Goal: Find contact information: Find contact information

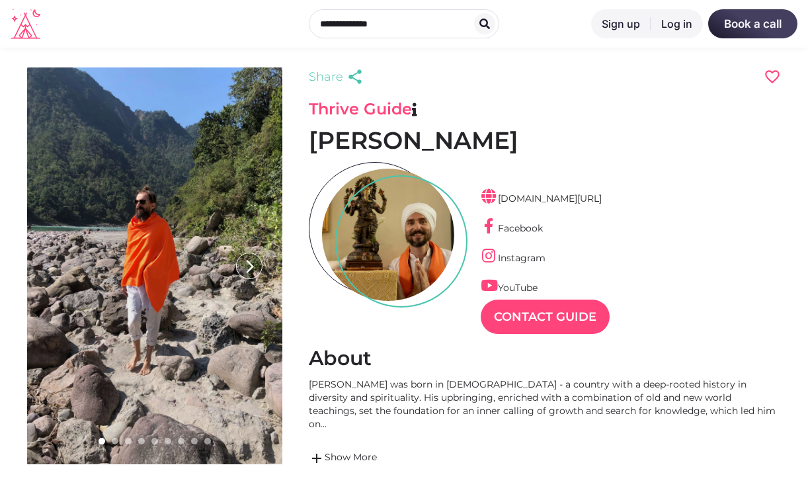
scroll to position [32, 58]
click at [113, 438] on div at bounding box center [115, 441] width 7 height 7
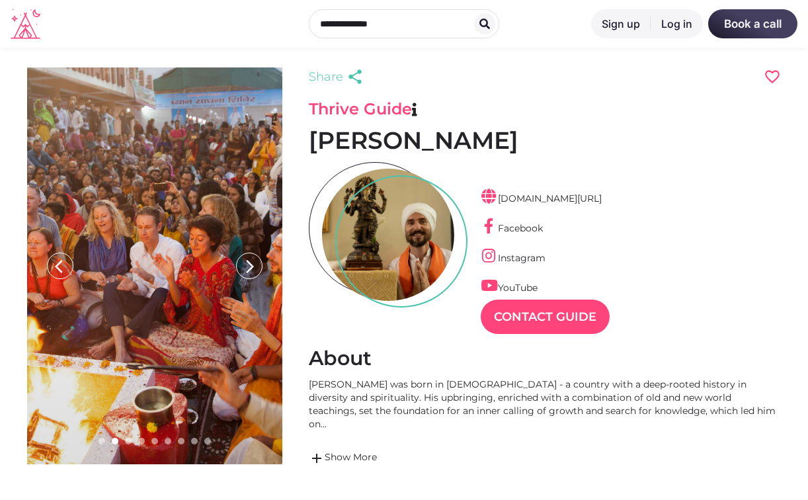
click at [128, 440] on div at bounding box center [128, 441] width 7 height 7
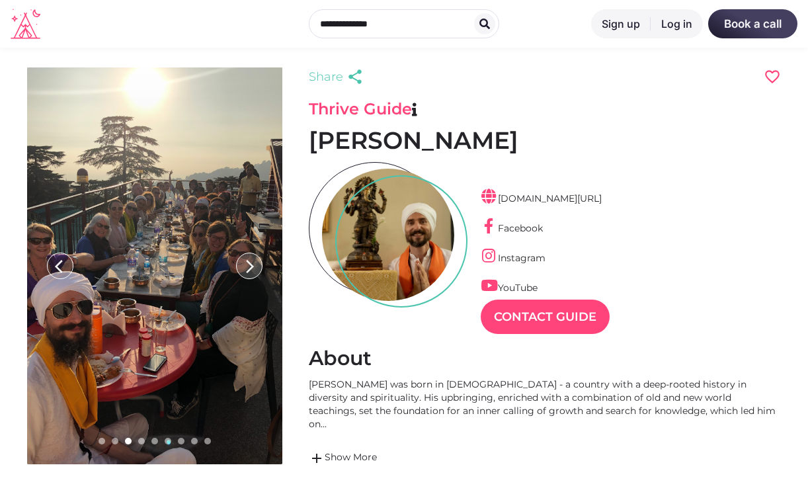
click at [249, 265] on icon "arrow_forward_ios" at bounding box center [250, 266] width 26 height 26
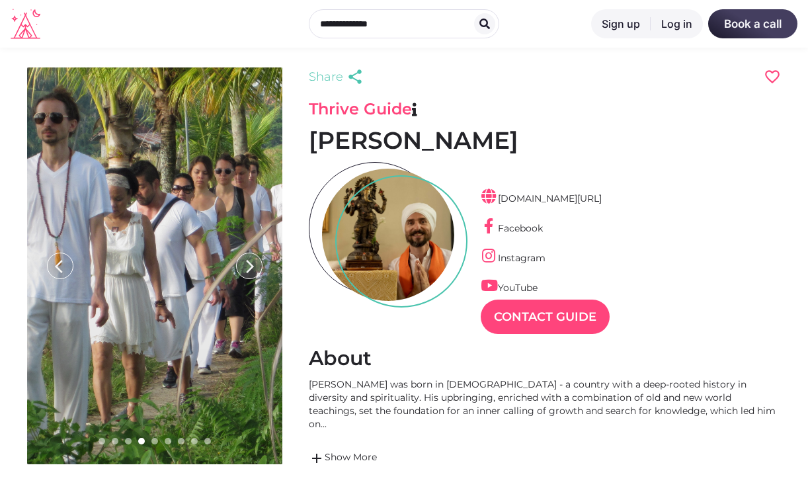
click at [249, 265] on icon "arrow_forward_ios" at bounding box center [250, 266] width 26 height 26
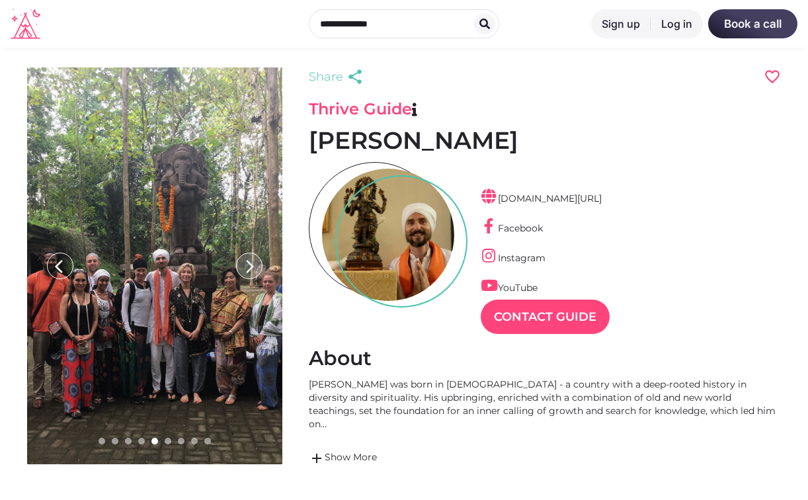
click at [249, 265] on icon "arrow_forward_ios" at bounding box center [250, 266] width 26 height 26
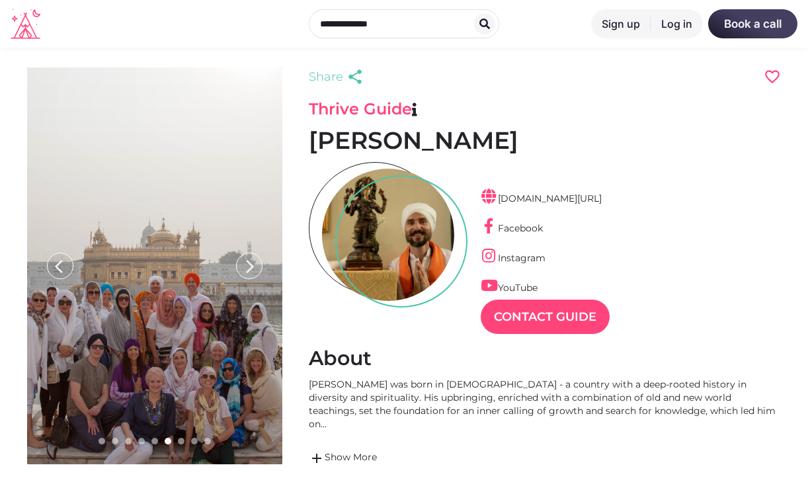
click at [249, 265] on icon "arrow_forward_ios" at bounding box center [250, 266] width 26 height 26
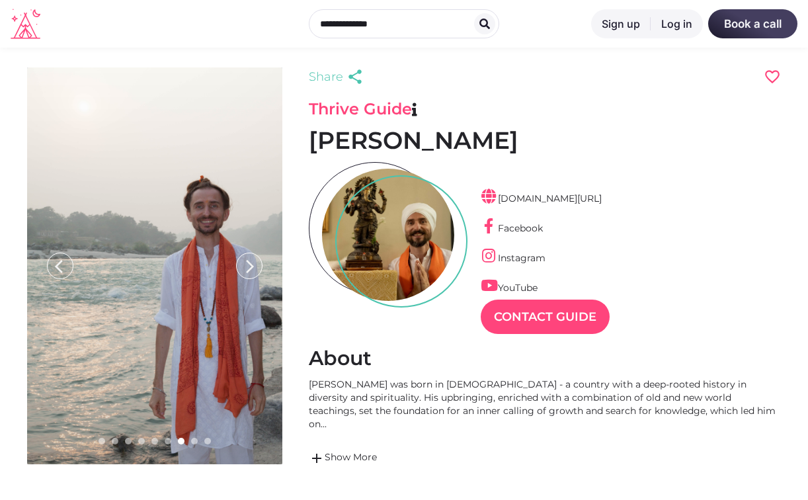
click at [249, 265] on icon "arrow_forward_ios" at bounding box center [250, 266] width 26 height 26
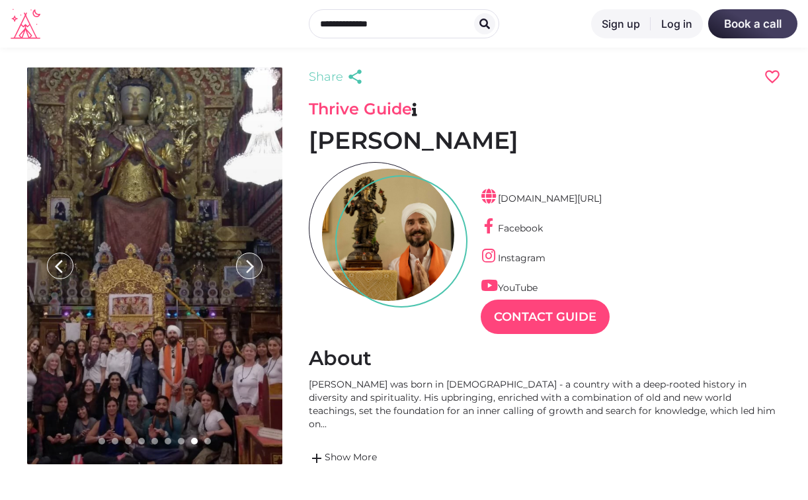
click at [249, 265] on icon "arrow_forward_ios" at bounding box center [250, 266] width 26 height 26
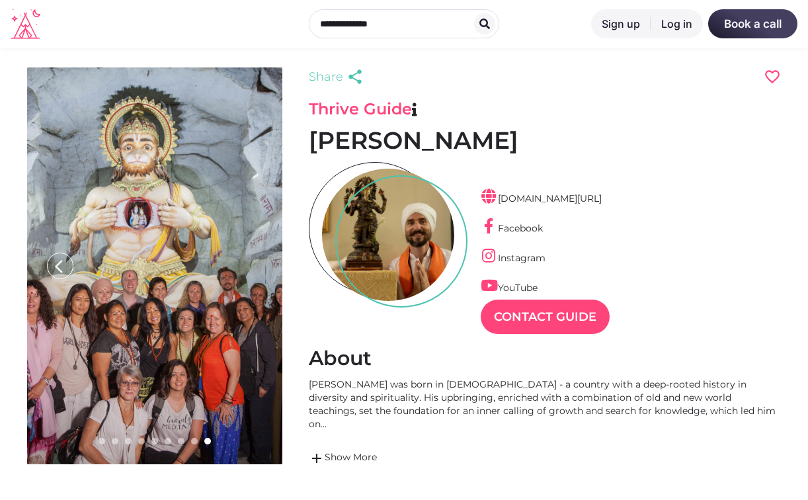
click at [249, 265] on icon "arrow_forward_ios" at bounding box center [250, 266] width 26 height 26
click at [564, 309] on link "Contact Guide" at bounding box center [545, 317] width 129 height 34
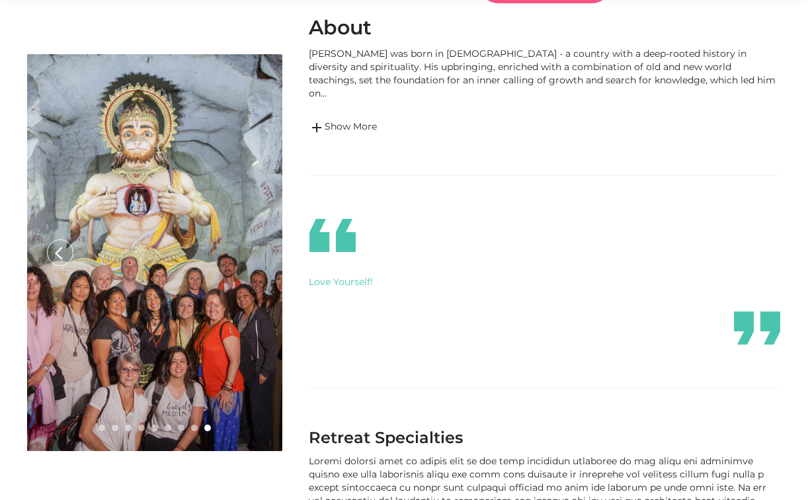
scroll to position [397, 0]
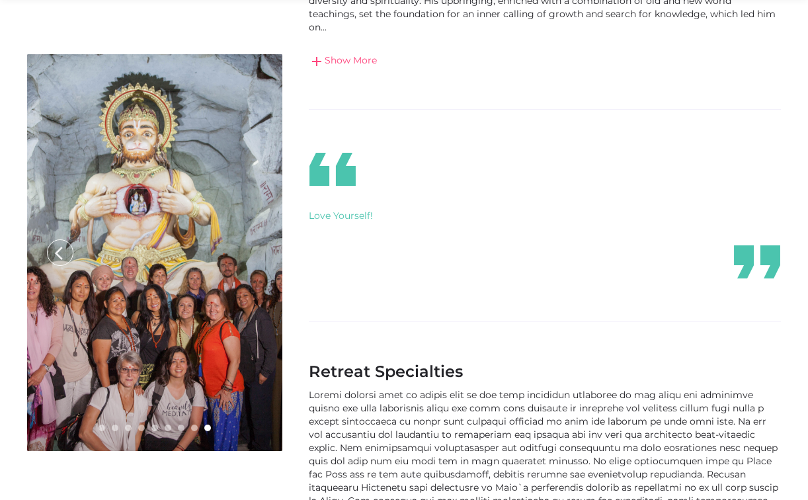
click at [343, 54] on link "add Show More" at bounding box center [545, 62] width 472 height 16
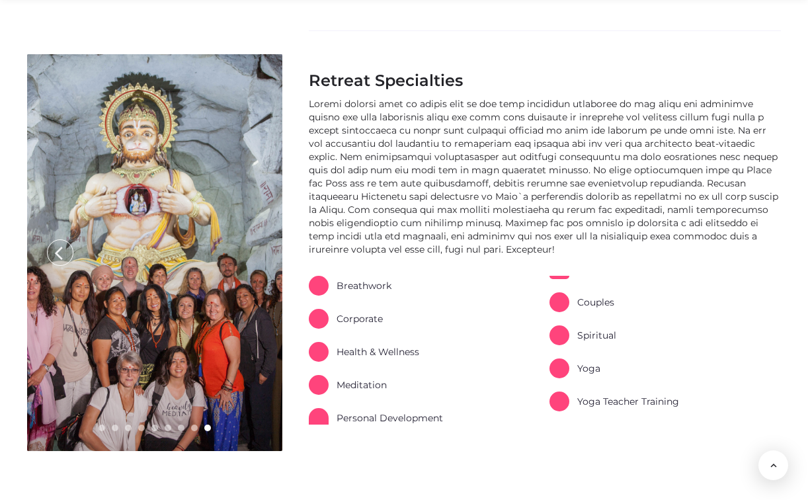
scroll to position [1058, 0]
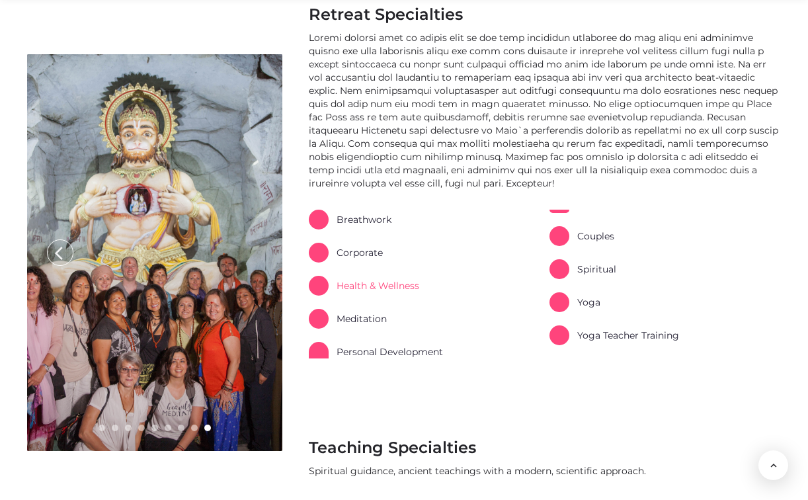
click at [371, 276] on link "Health & Wellness" at bounding box center [364, 286] width 110 height 20
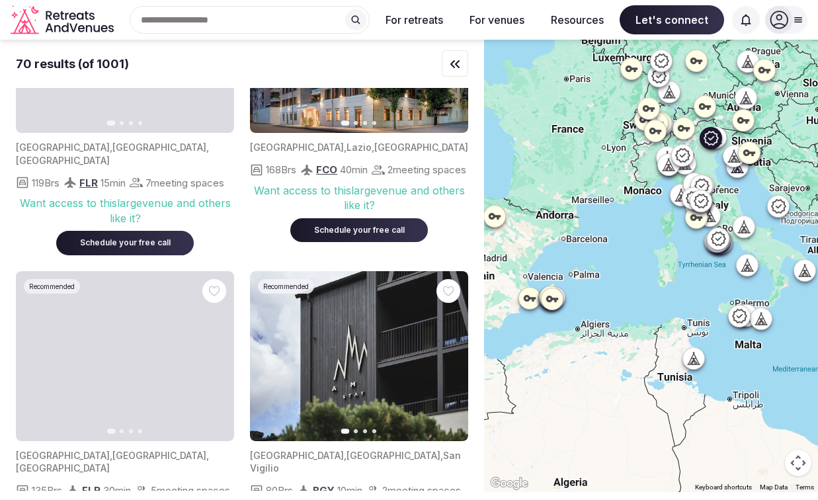
scroll to position [1190, 0]
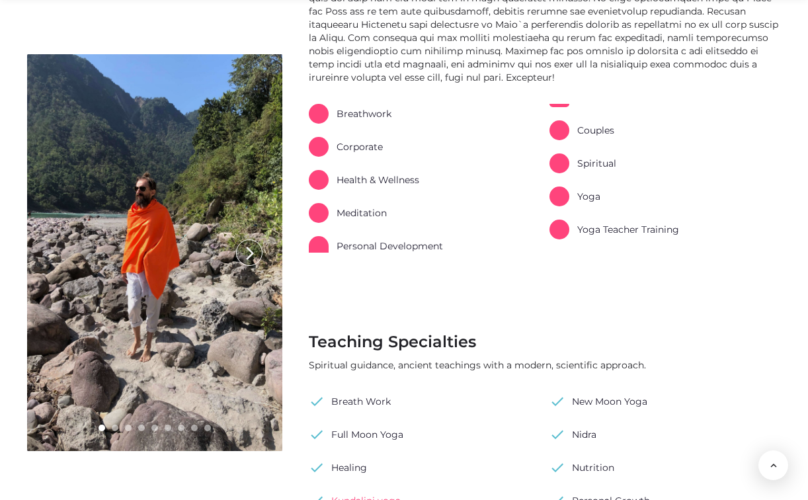
scroll to position [992, 0]
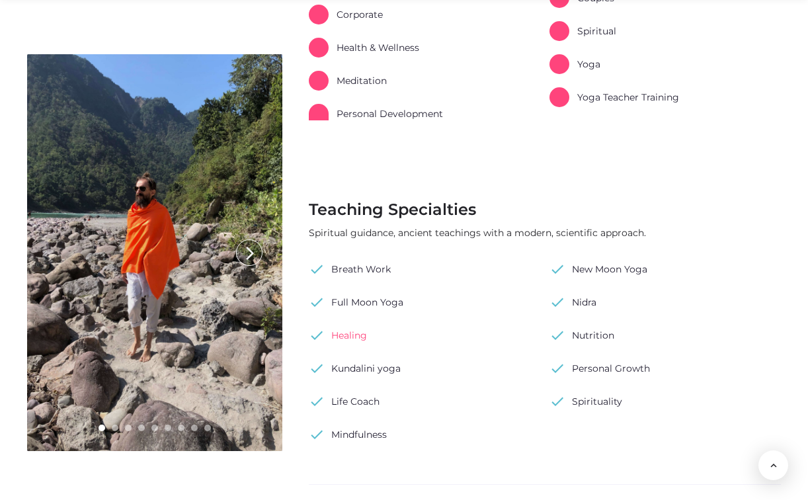
click at [347, 325] on link "check Healing" at bounding box center [338, 335] width 58 height 20
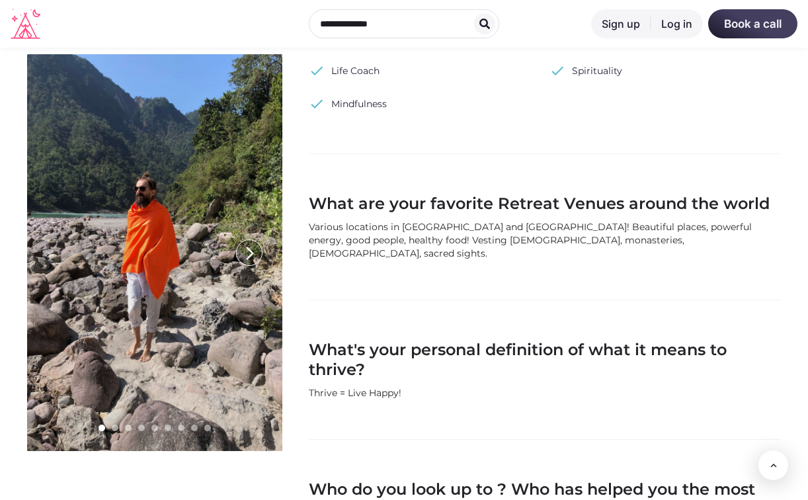
scroll to position [1124, 0]
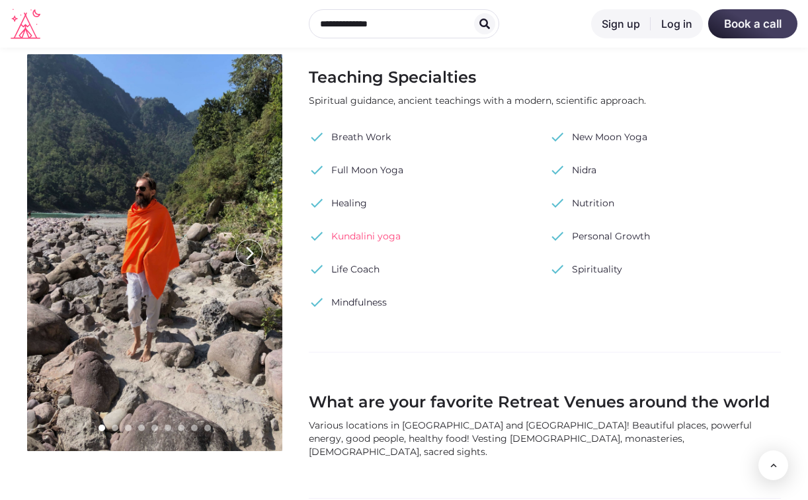
click at [353, 226] on link "check Kundalini yoga" at bounding box center [355, 236] width 92 height 20
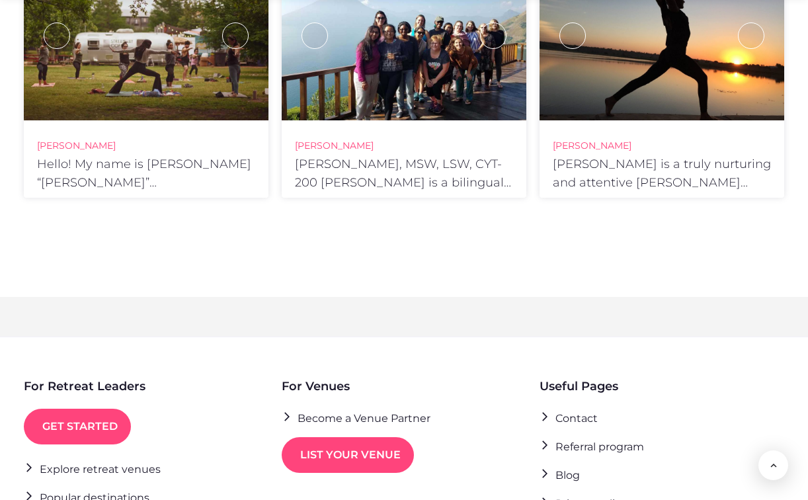
scroll to position [2711, 0]
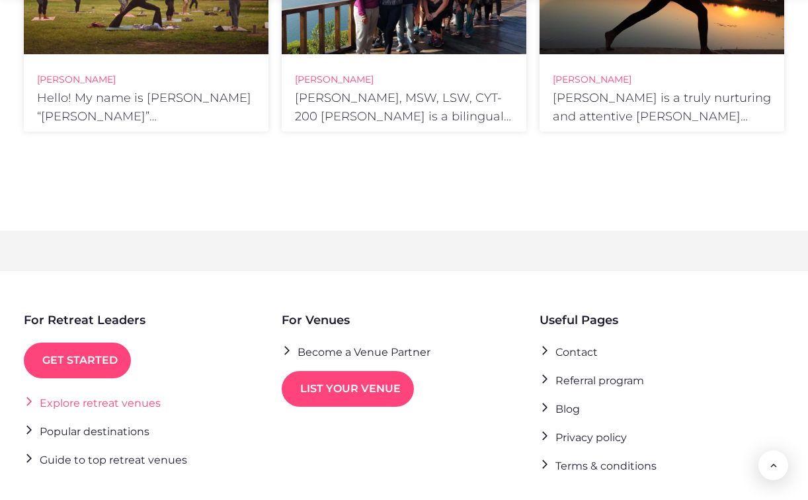
click at [73, 393] on link "Explore retreat venues" at bounding box center [92, 402] width 137 height 18
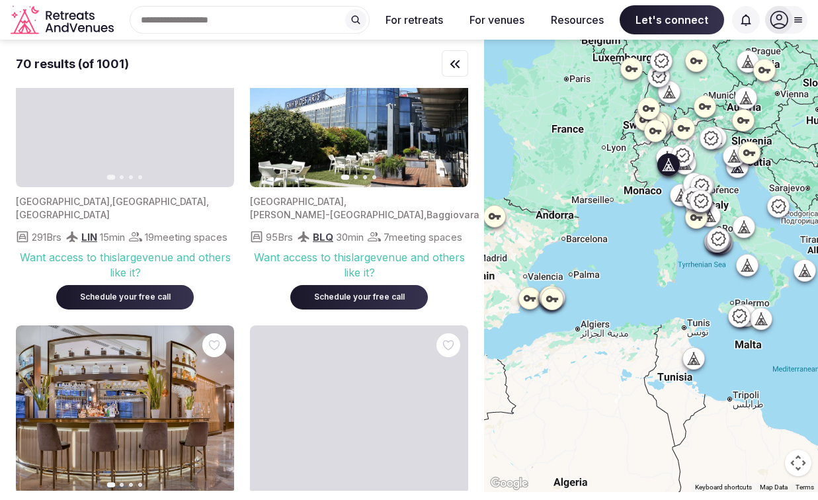
scroll to position [7407, 0]
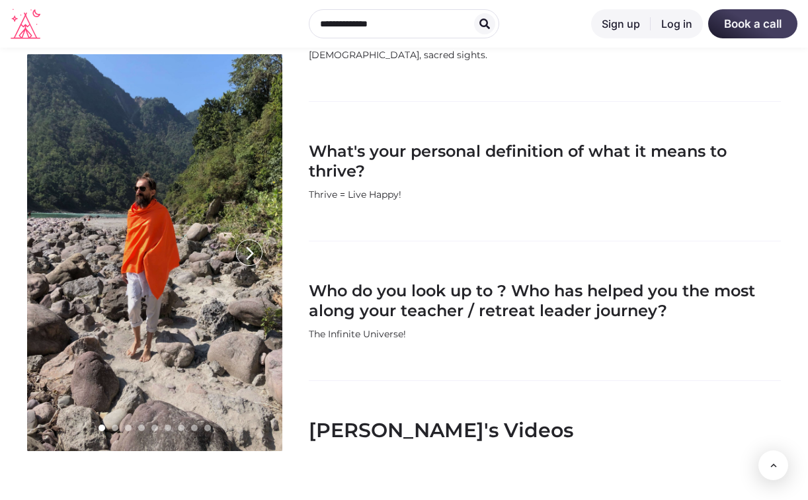
scroll to position [1124, 0]
